Goal: Transaction & Acquisition: Book appointment/travel/reservation

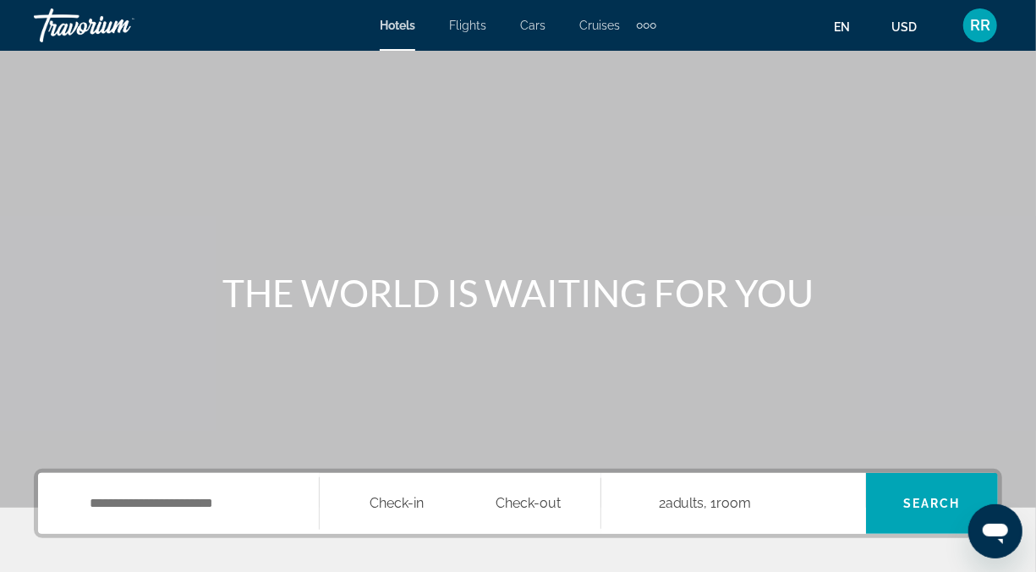
click at [189, 291] on div "THE WORLD IS WAITING FOR YOU" at bounding box center [518, 293] width 1036 height 44
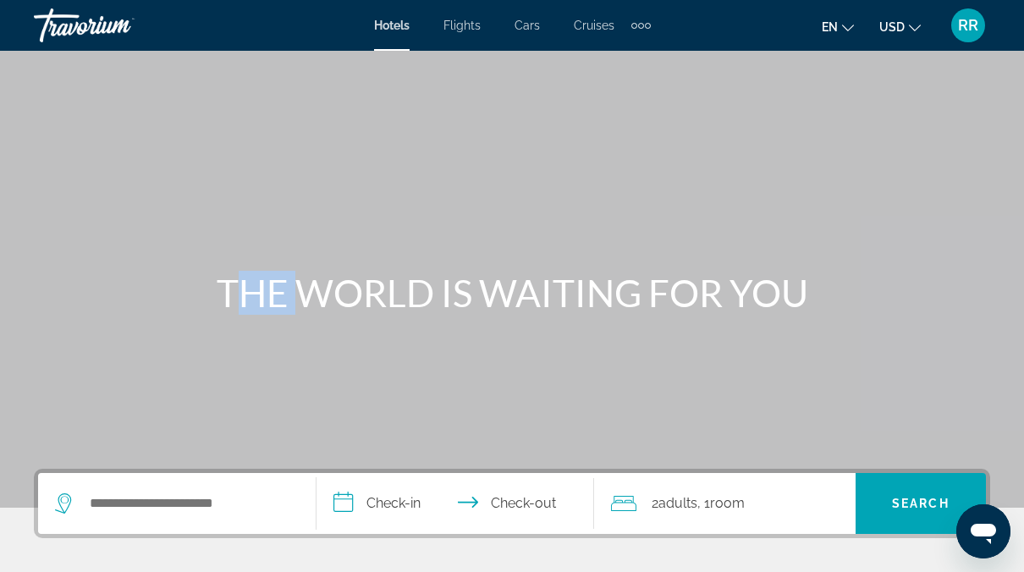
drag, startPoint x: 0, startPoint y: 0, endPoint x: 191, endPoint y: 291, distance: 348.2
click at [191, 291] on div "THE WORLD IS WAITING FOR YOU" at bounding box center [512, 293] width 1024 height 44
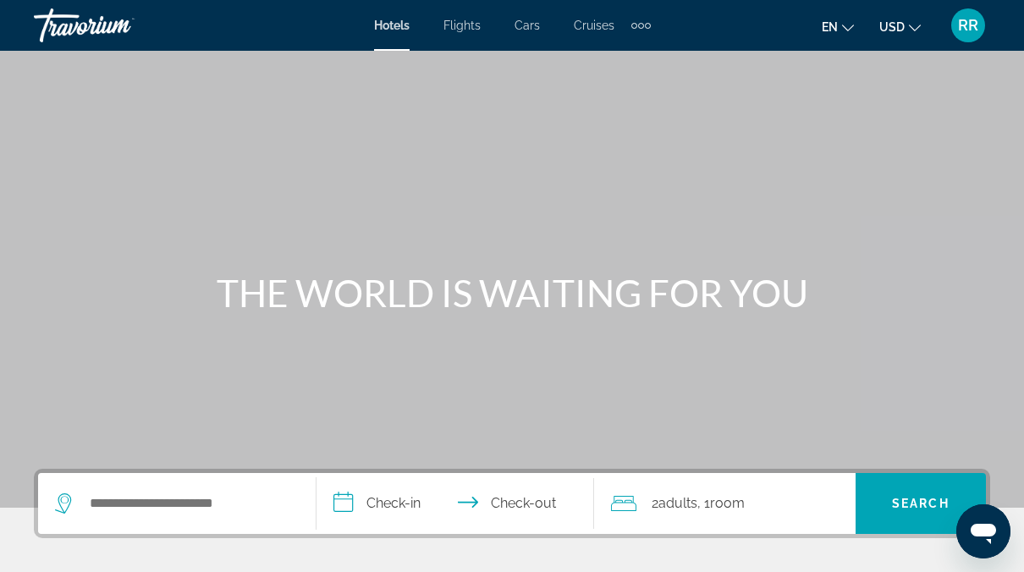
click at [191, 291] on div "THE WORLD IS WAITING FOR YOU" at bounding box center [512, 293] width 1024 height 44
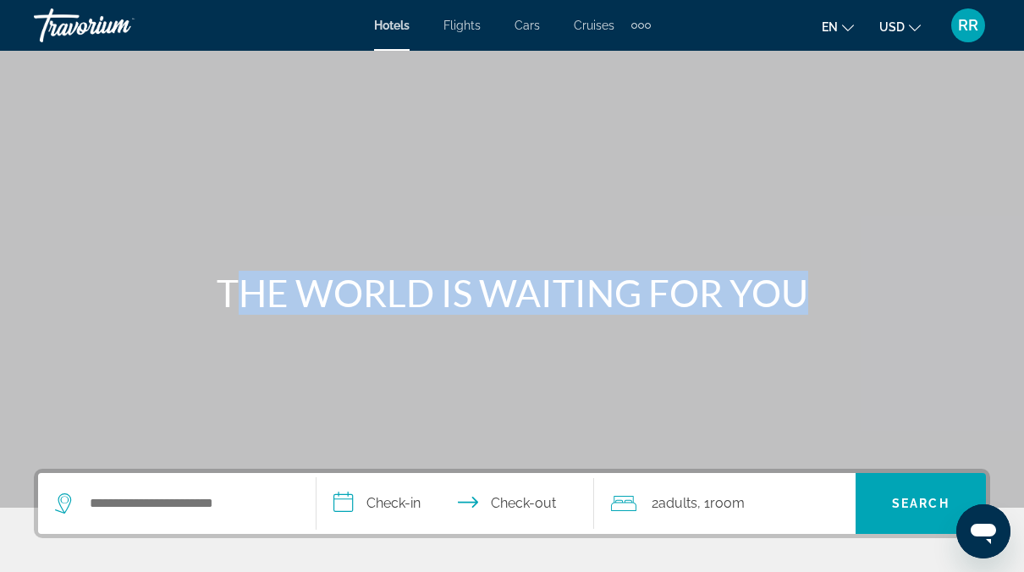
click at [191, 291] on div "THE WORLD IS WAITING FOR YOU" at bounding box center [512, 293] width 1024 height 44
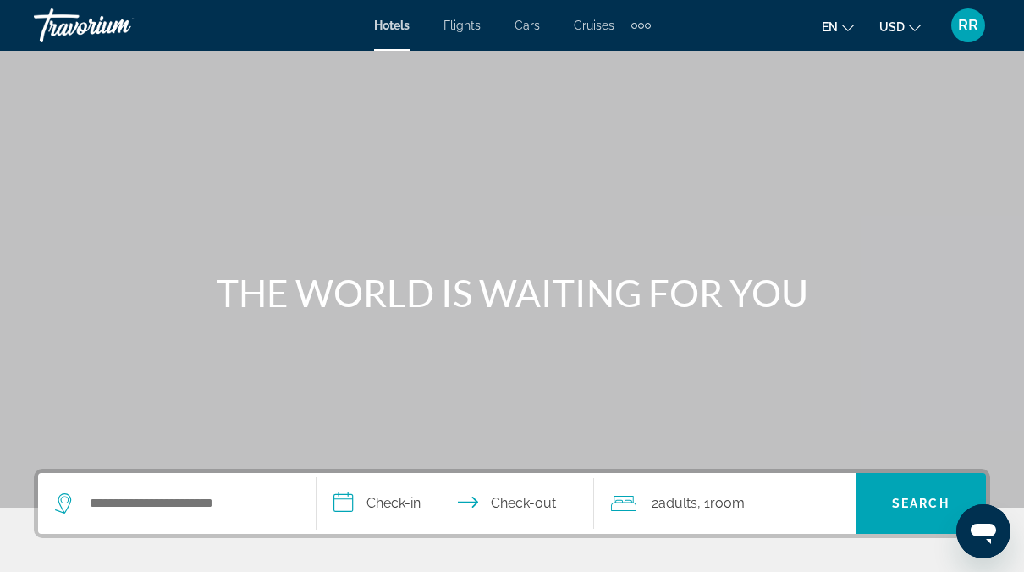
click at [572, 369] on div "Main content" at bounding box center [512, 254] width 1024 height 508
